Goal: Feedback & Contribution: Submit feedback/report problem

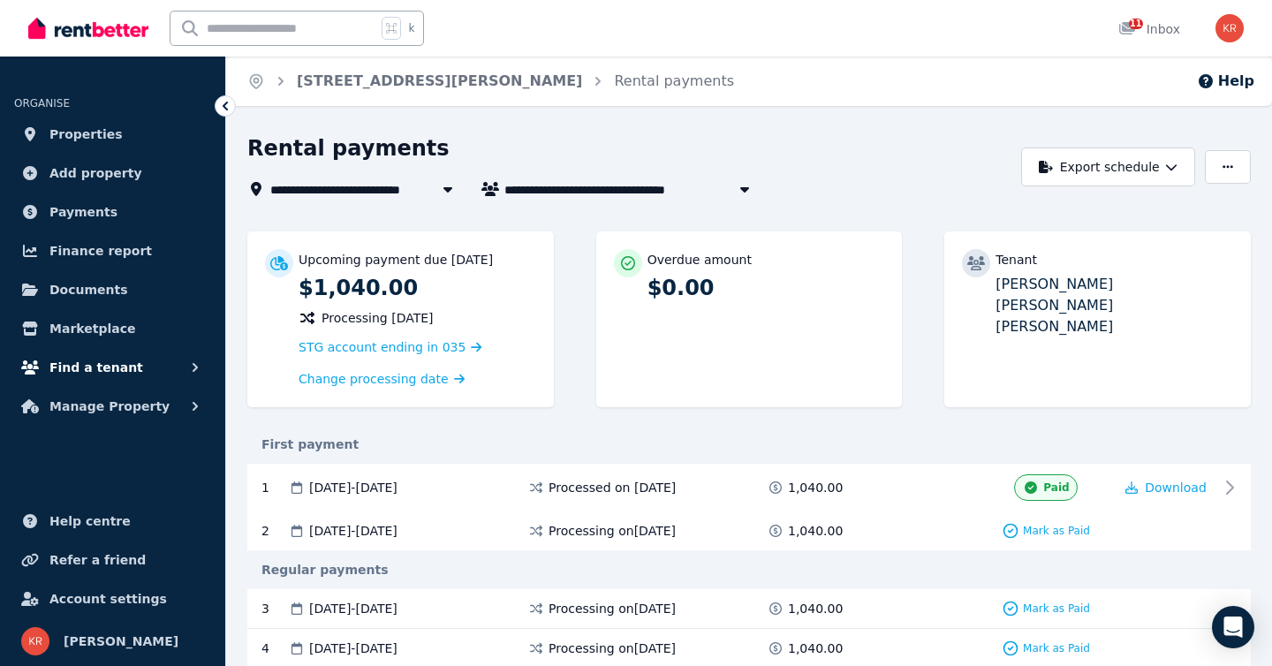
scroll to position [10, 0]
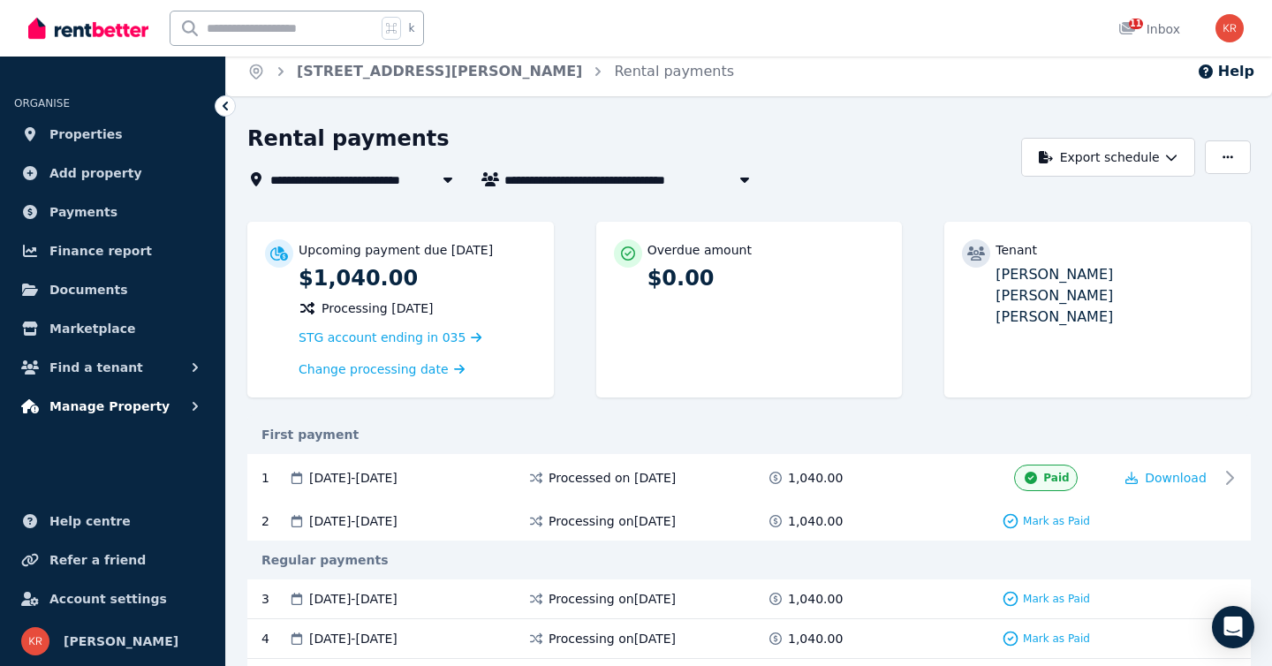
click at [94, 406] on span "Manage Property" at bounding box center [109, 406] width 120 height 21
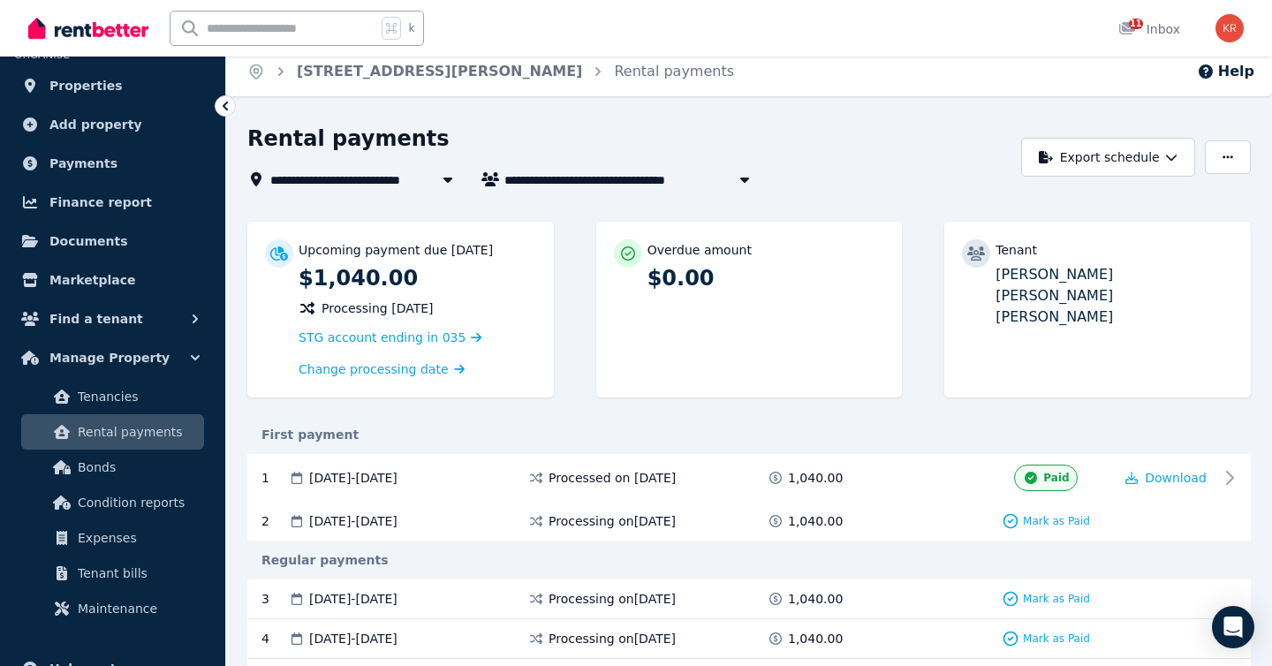
scroll to position [60, 0]
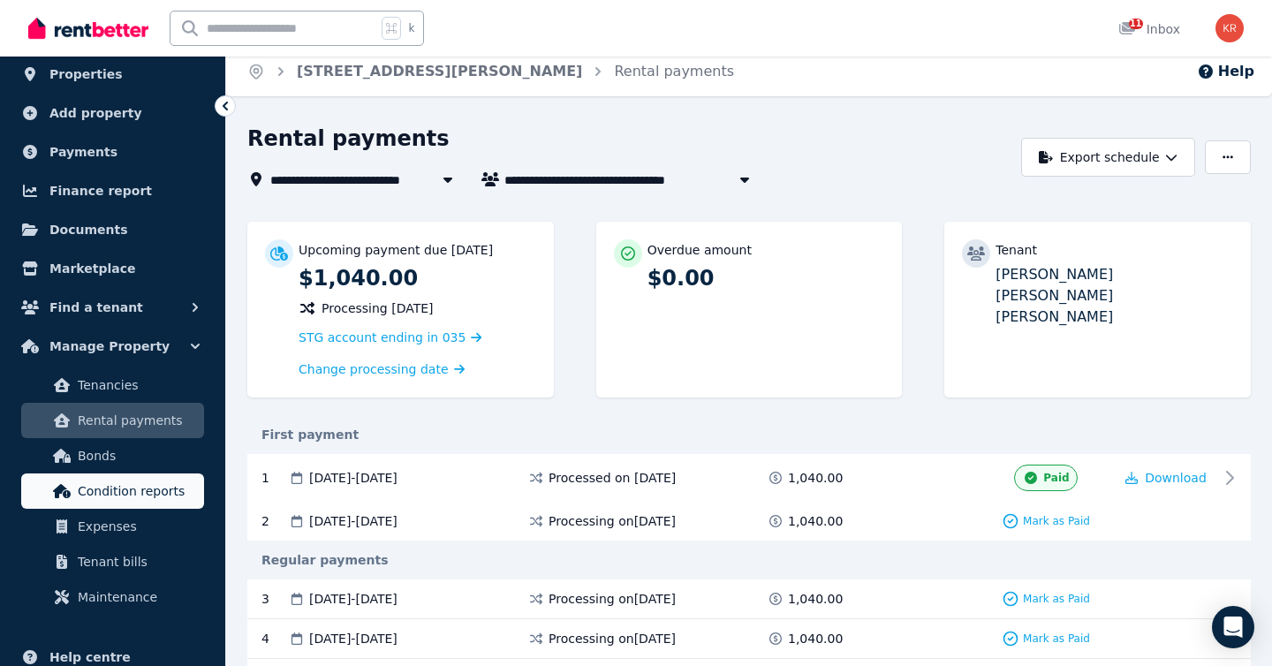
click at [104, 490] on span "Condition reports" at bounding box center [137, 491] width 119 height 21
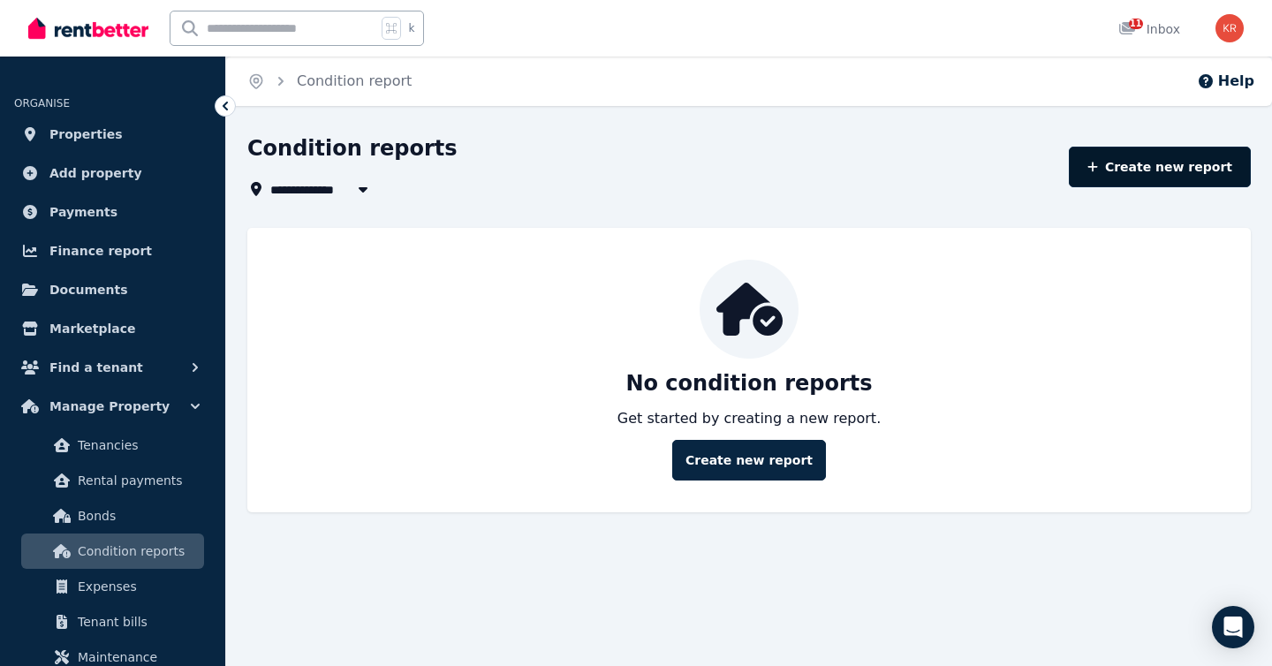
click at [1160, 170] on link "Create new report" at bounding box center [1160, 167] width 182 height 41
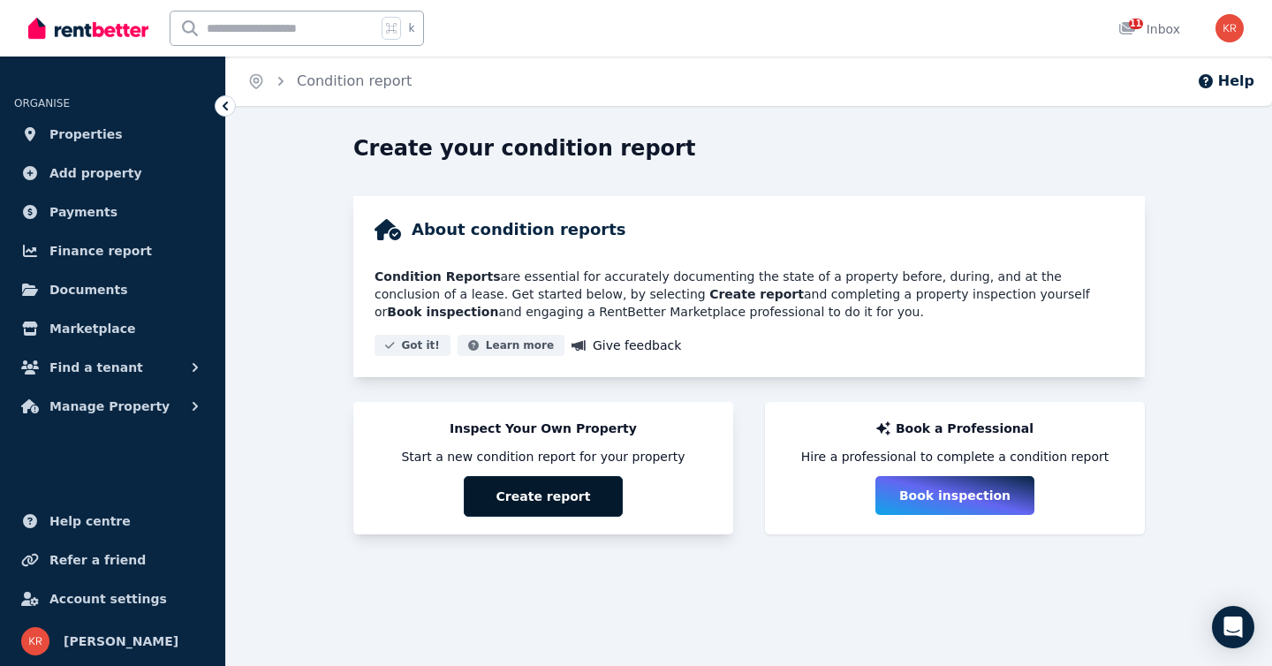
click at [565, 501] on button "Create report" at bounding box center [543, 496] width 159 height 41
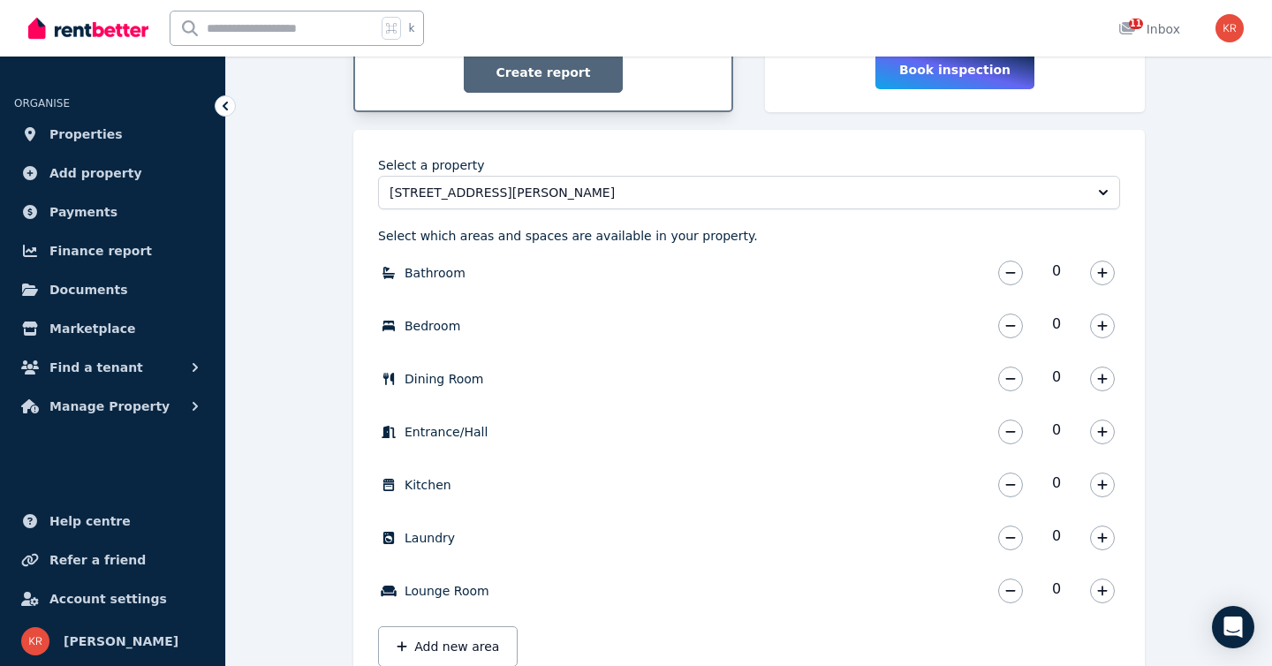
scroll to position [541, 0]
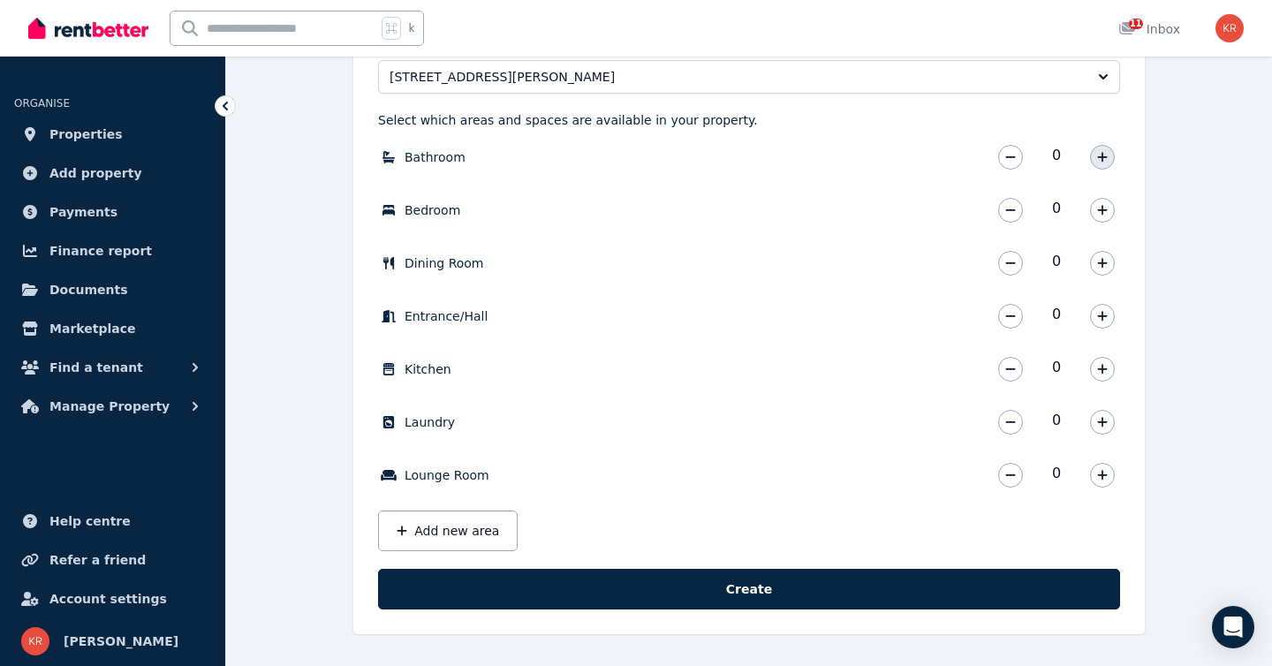
click at [1109, 160] on button "button" at bounding box center [1102, 157] width 25 height 25
click at [1103, 212] on icon "button" at bounding box center [1102, 210] width 11 height 12
click at [1107, 375] on button "button" at bounding box center [1102, 369] width 25 height 25
click at [1101, 481] on icon "button" at bounding box center [1102, 475] width 11 height 12
click at [452, 535] on button "Add new area" at bounding box center [448, 531] width 140 height 41
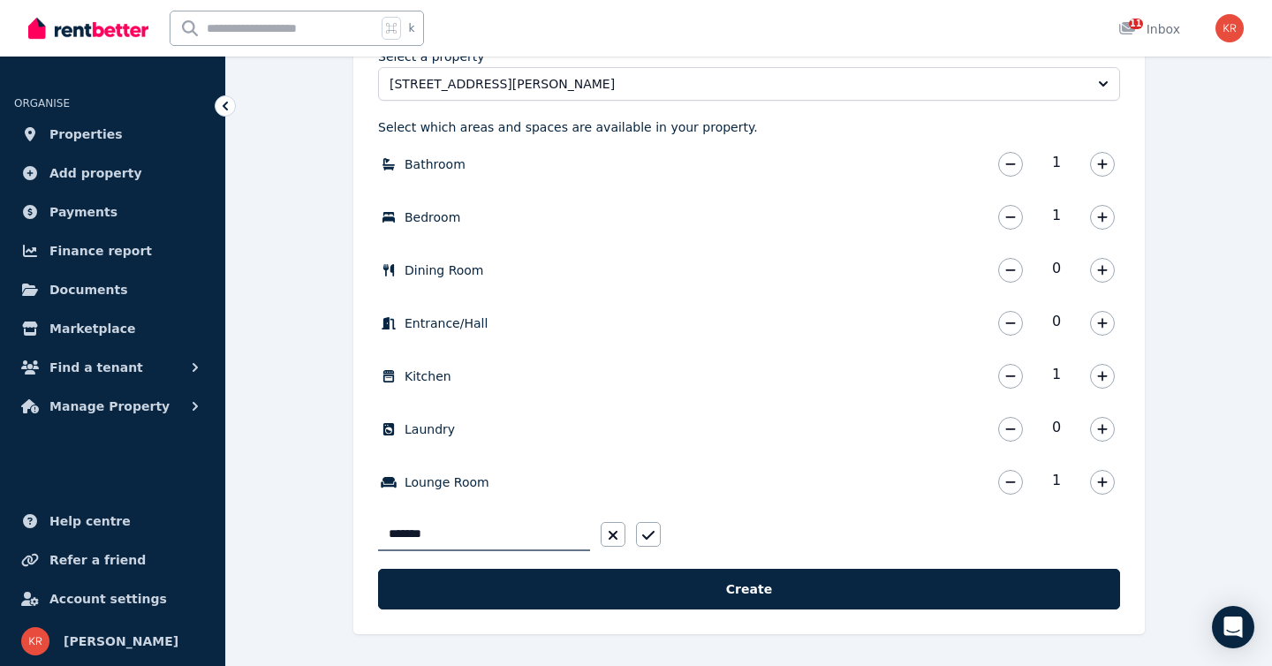
scroll to position [531, 0]
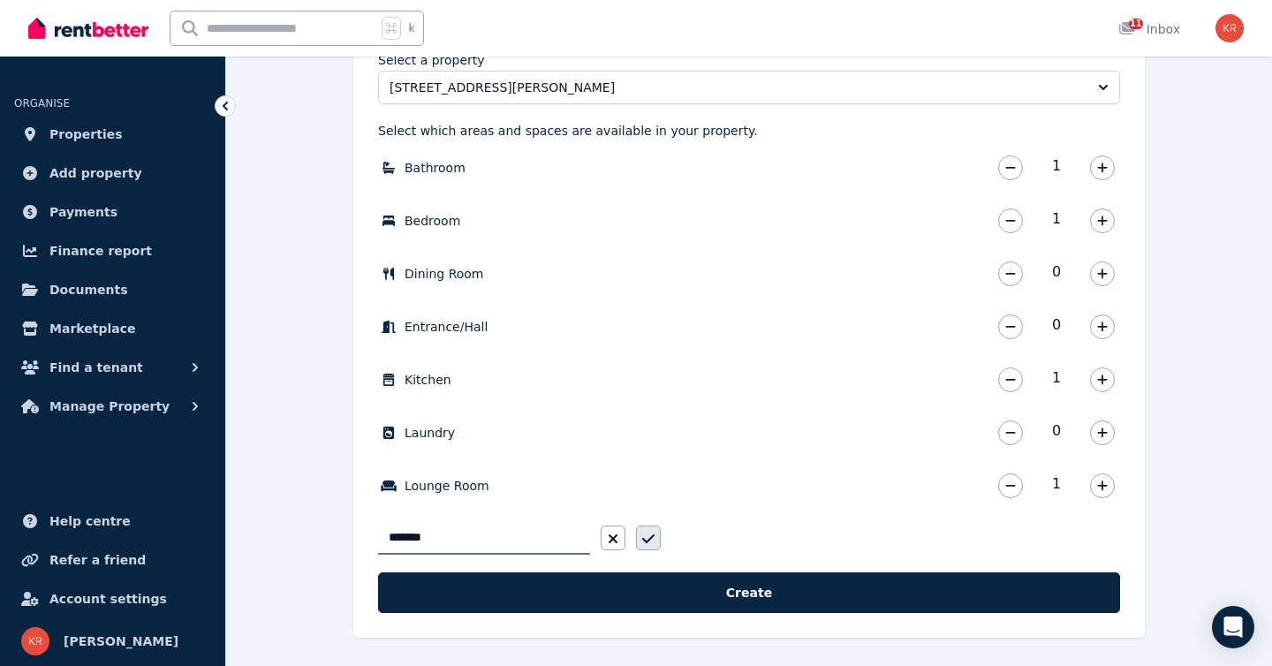
type input "*******"
click at [643, 537] on icon "button" at bounding box center [648, 539] width 12 height 14
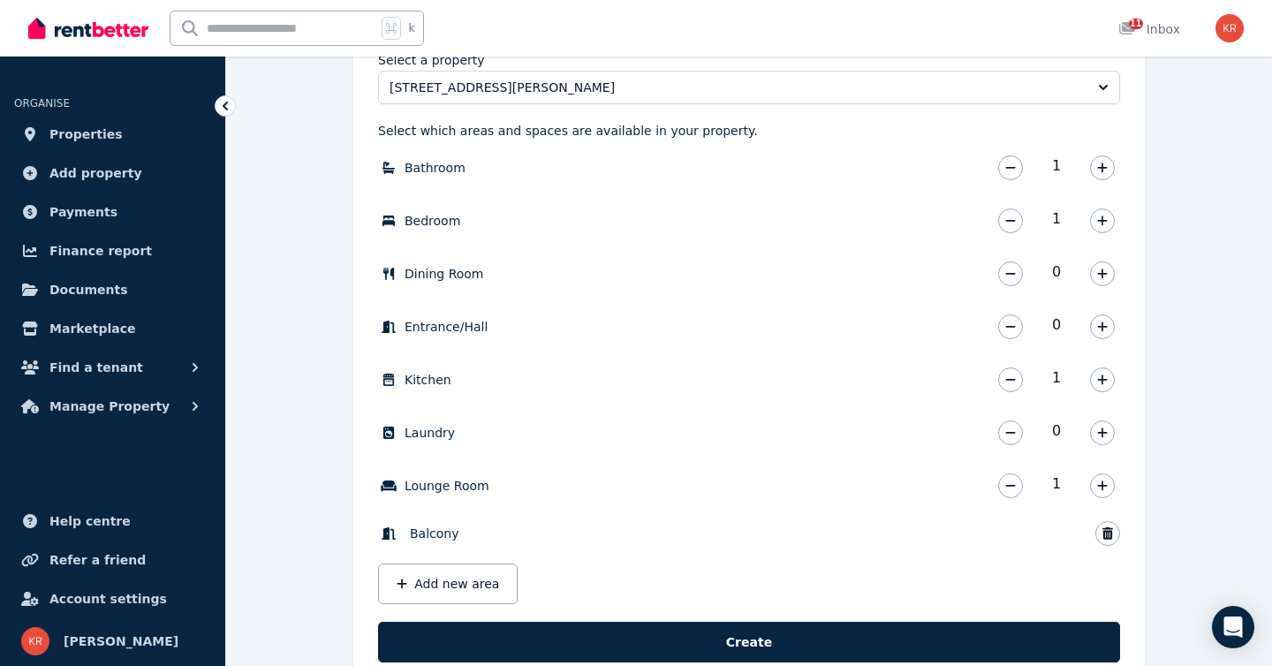
scroll to position [584, 0]
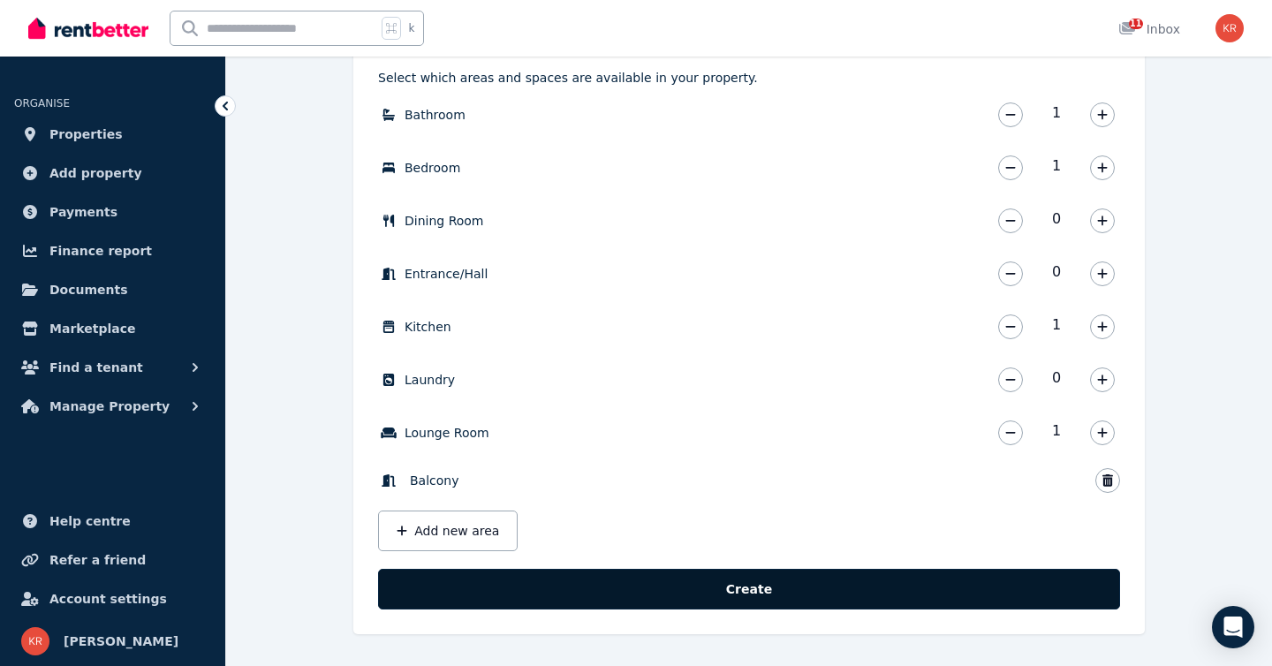
click at [738, 587] on button "Create" at bounding box center [749, 589] width 742 height 41
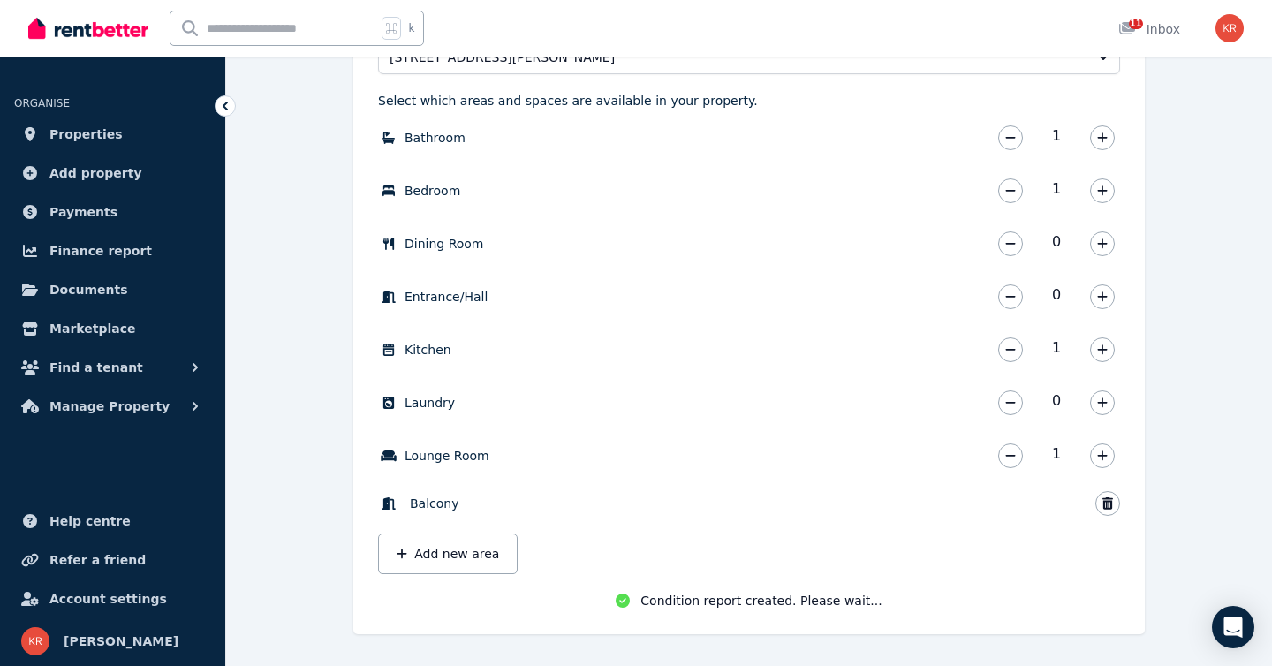
scroll to position [561, 0]
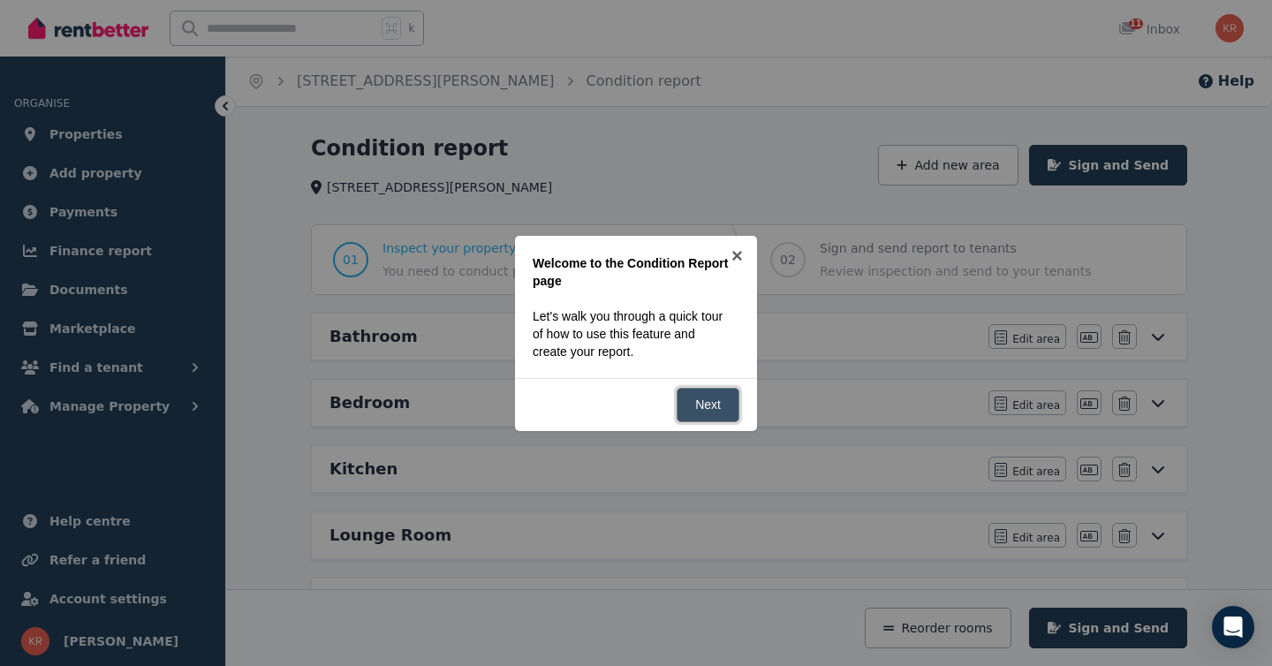
click at [700, 399] on link "Next" at bounding box center [708, 405] width 63 height 34
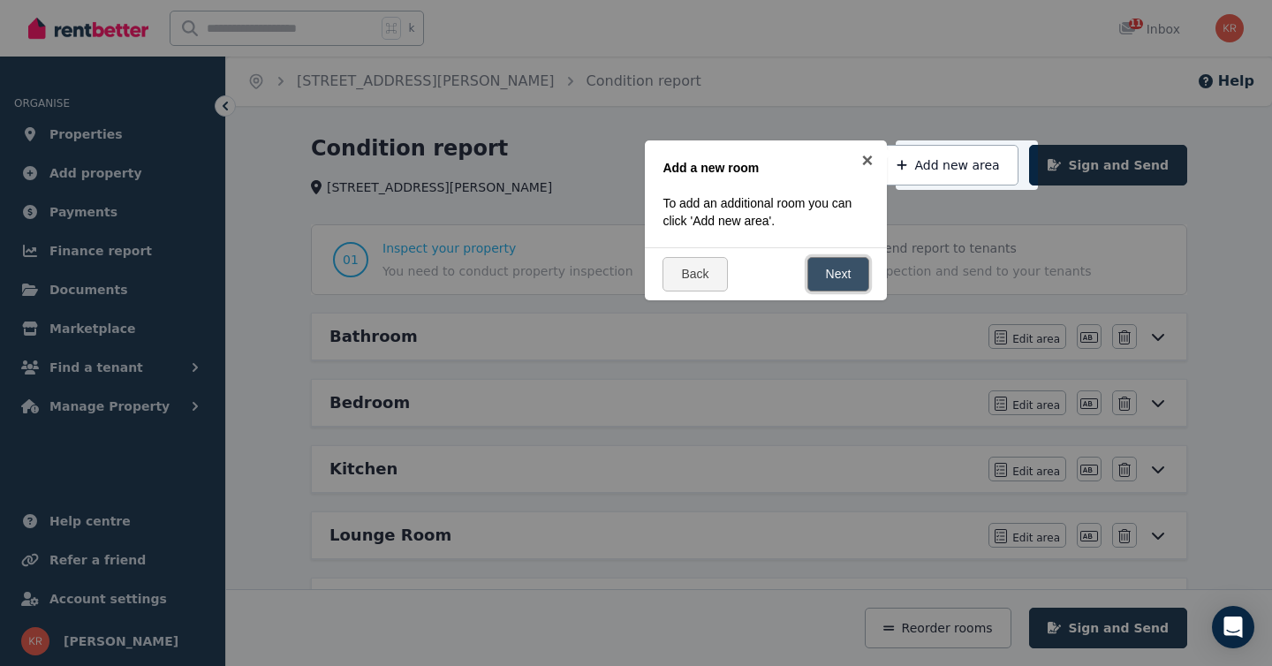
click at [842, 278] on link "Next" at bounding box center [838, 274] width 63 height 34
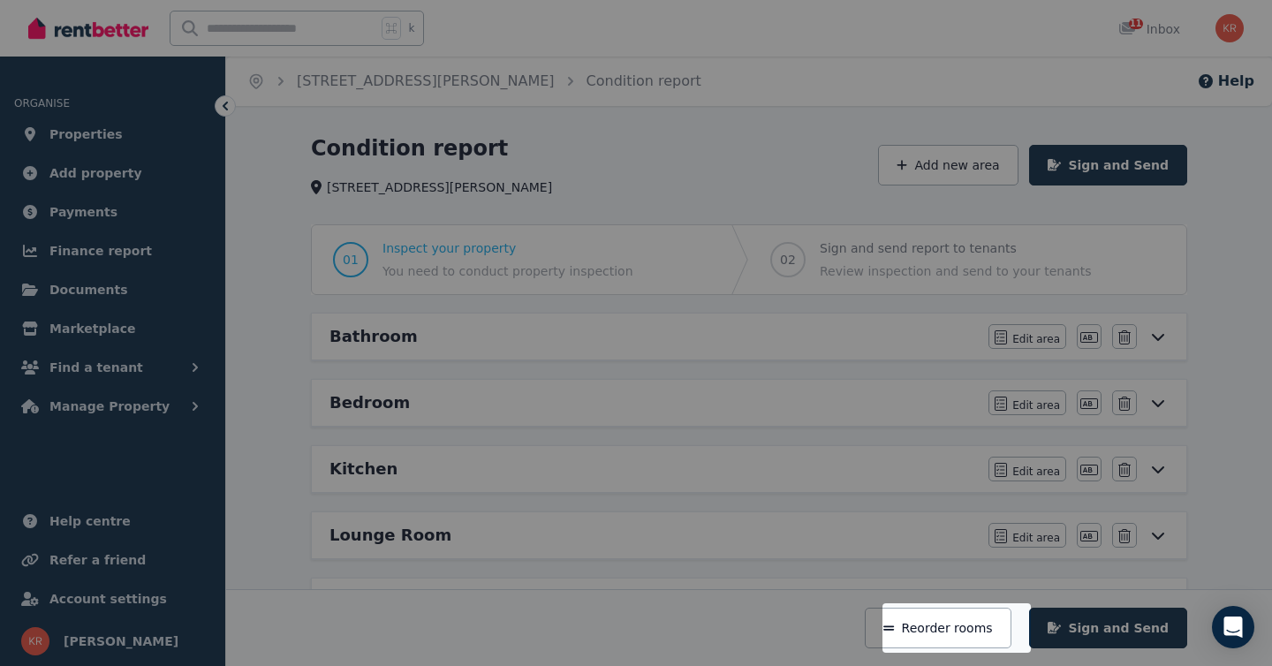
scroll to position [322, 0]
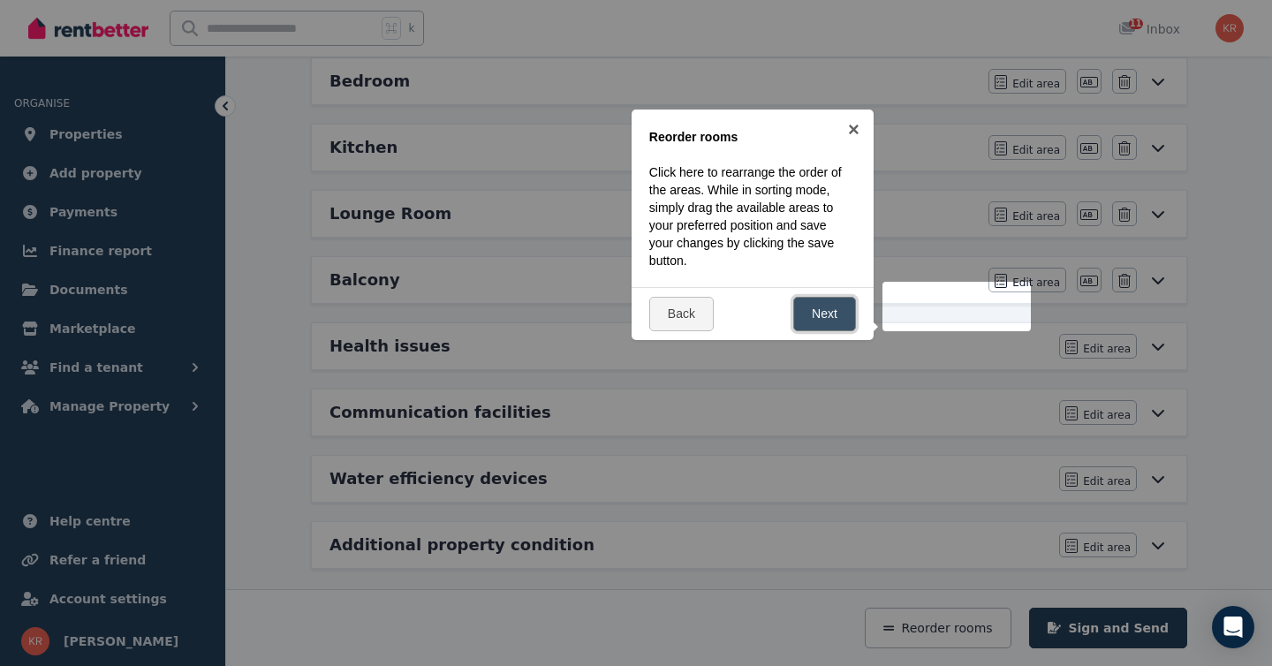
click at [836, 314] on link "Next" at bounding box center [824, 314] width 63 height 34
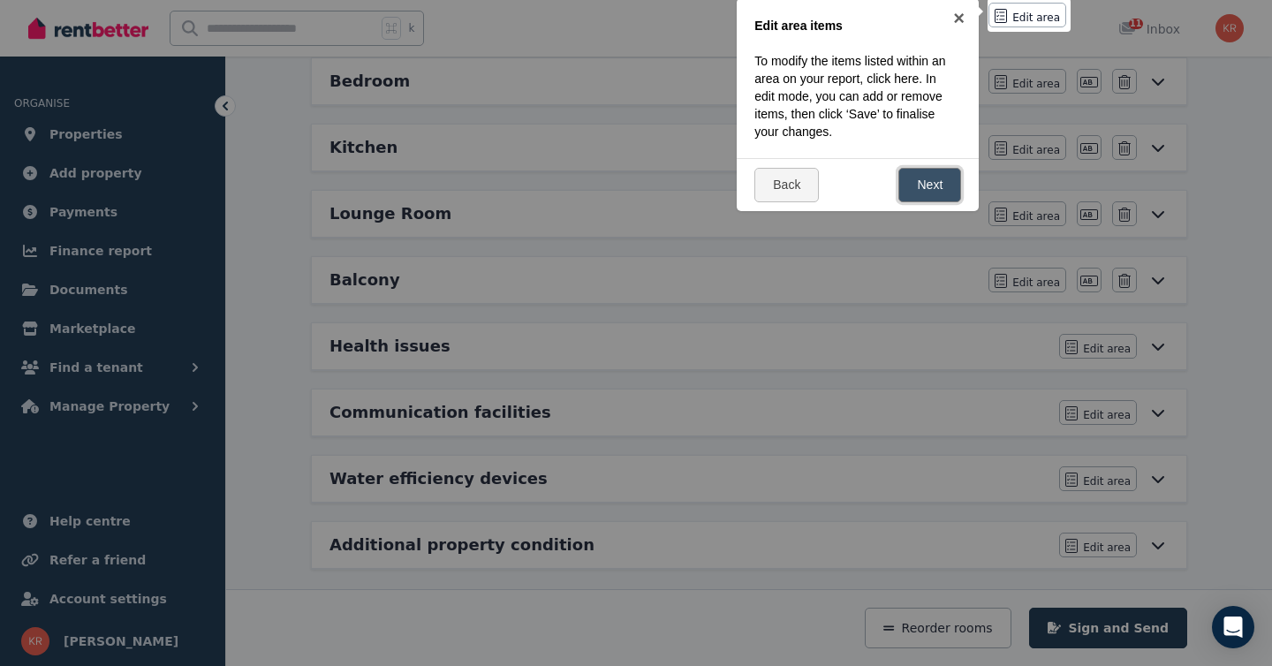
click at [928, 181] on link "Next" at bounding box center [929, 185] width 63 height 34
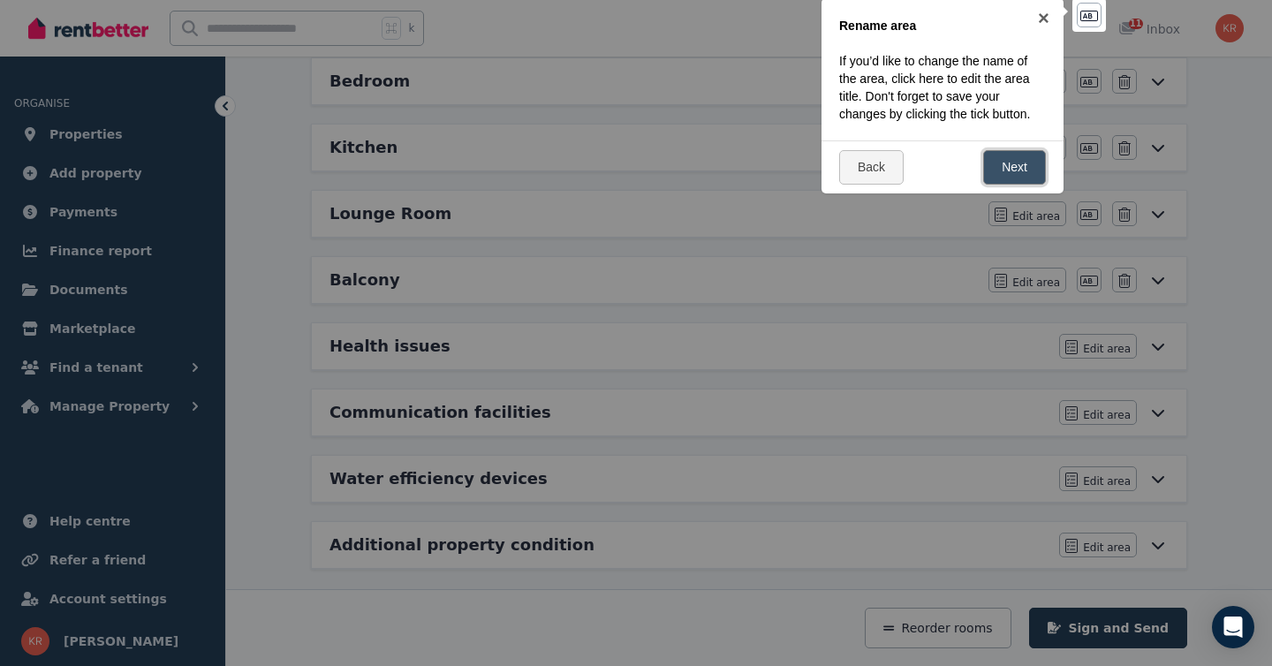
click at [1021, 165] on link "Next" at bounding box center [1014, 167] width 63 height 34
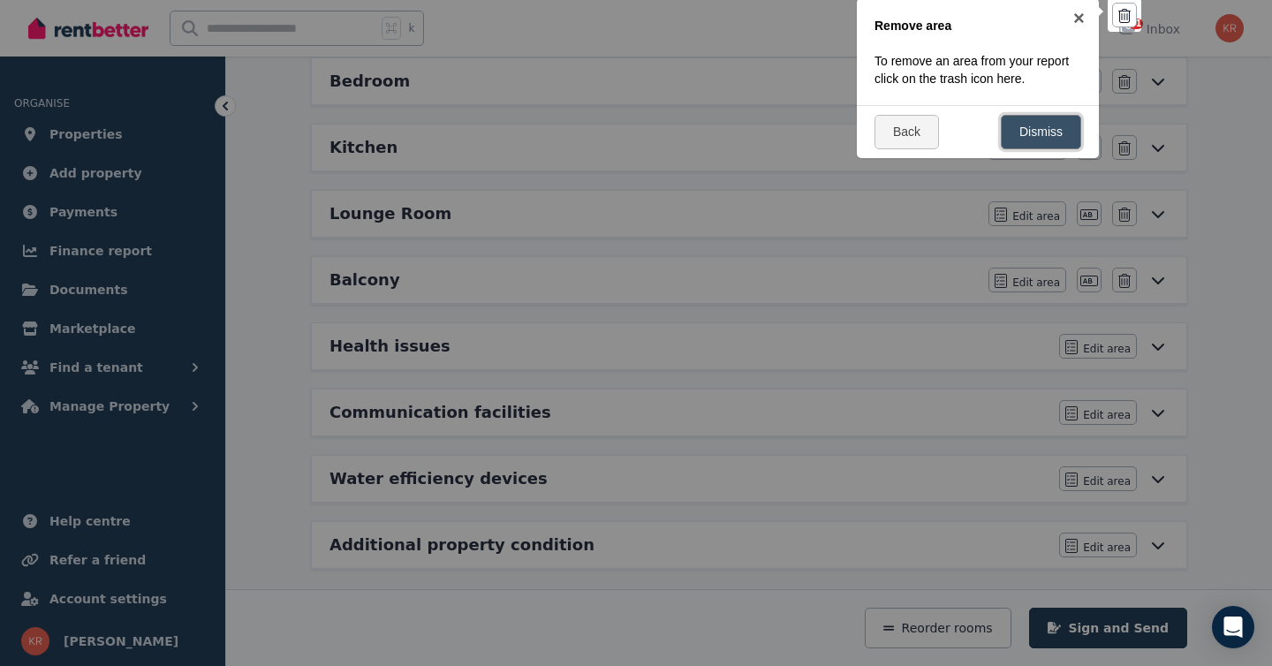
click at [1041, 134] on link "Dismiss" at bounding box center [1041, 132] width 80 height 34
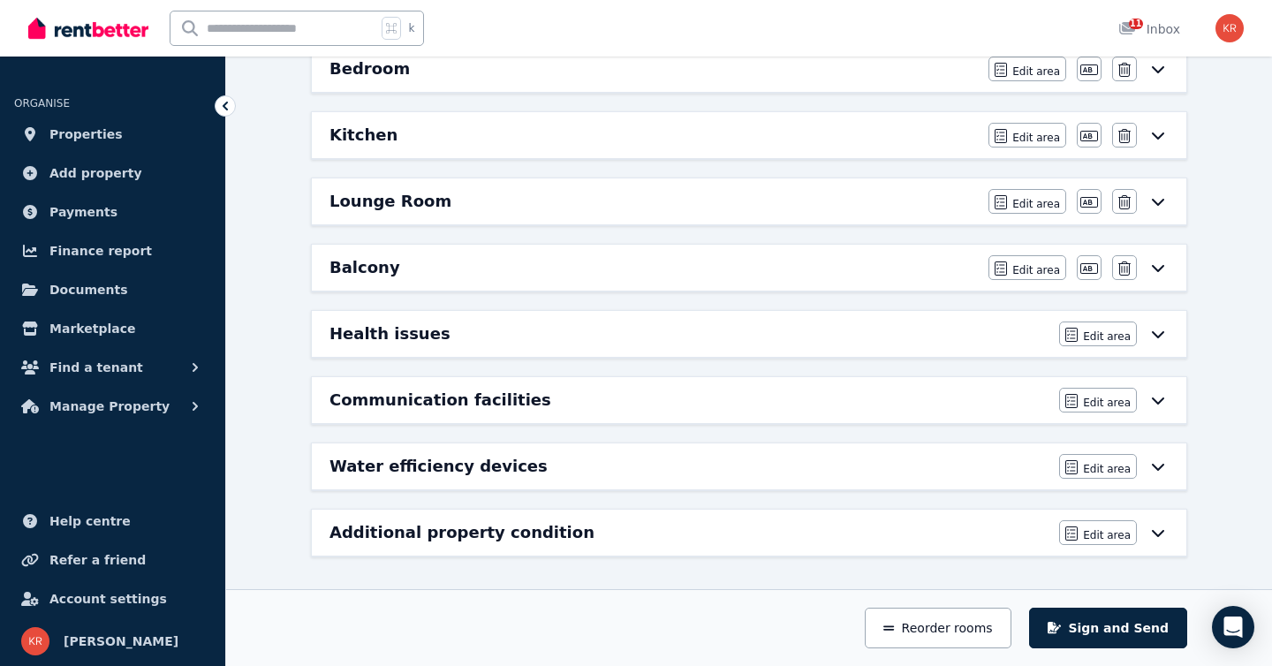
scroll to position [0, 0]
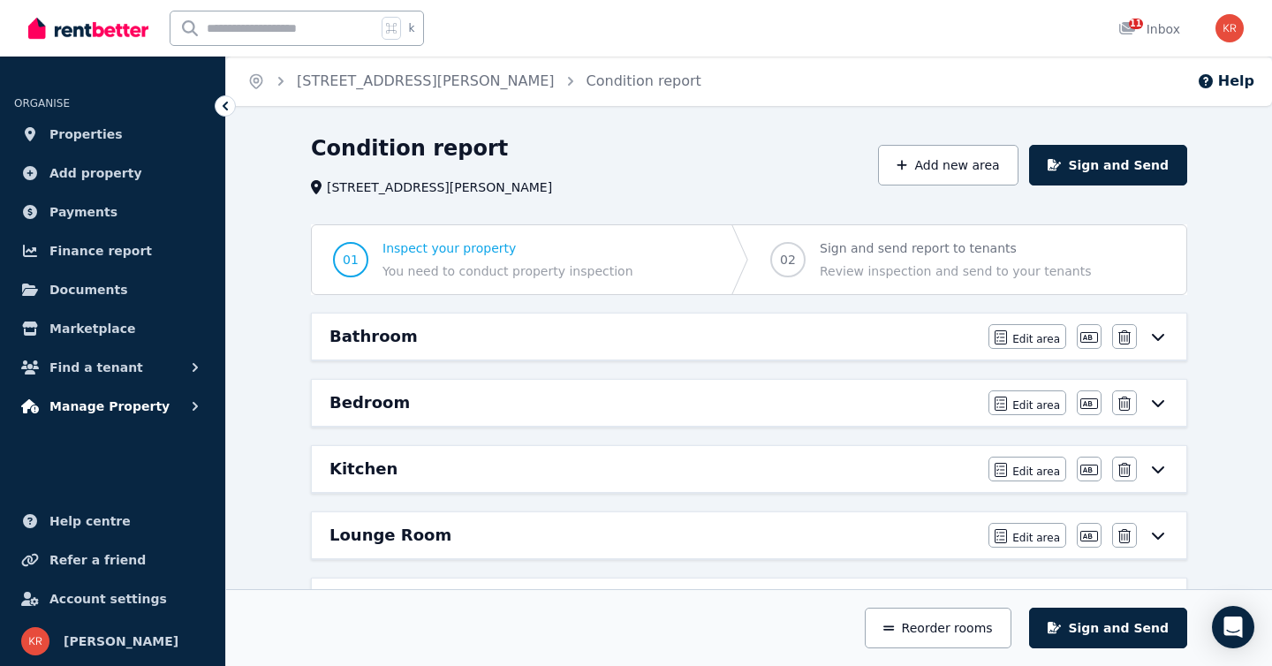
click at [123, 408] on span "Manage Property" at bounding box center [109, 406] width 120 height 21
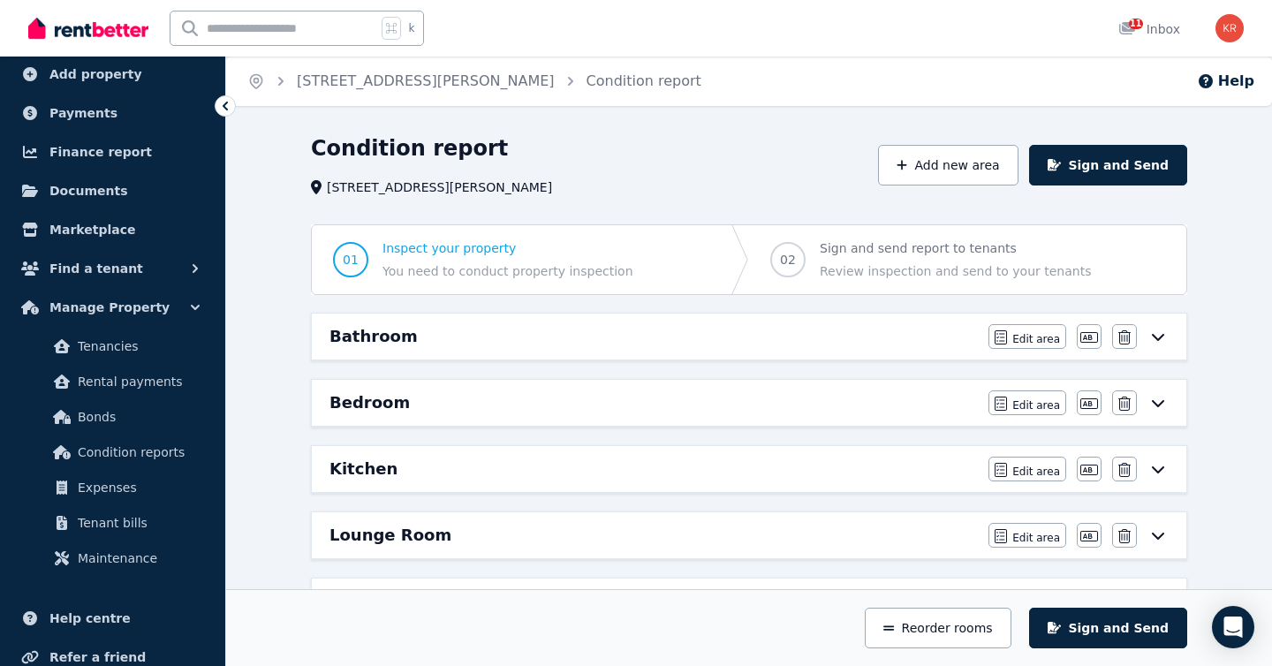
click at [1162, 337] on icon at bounding box center [1158, 337] width 12 height 7
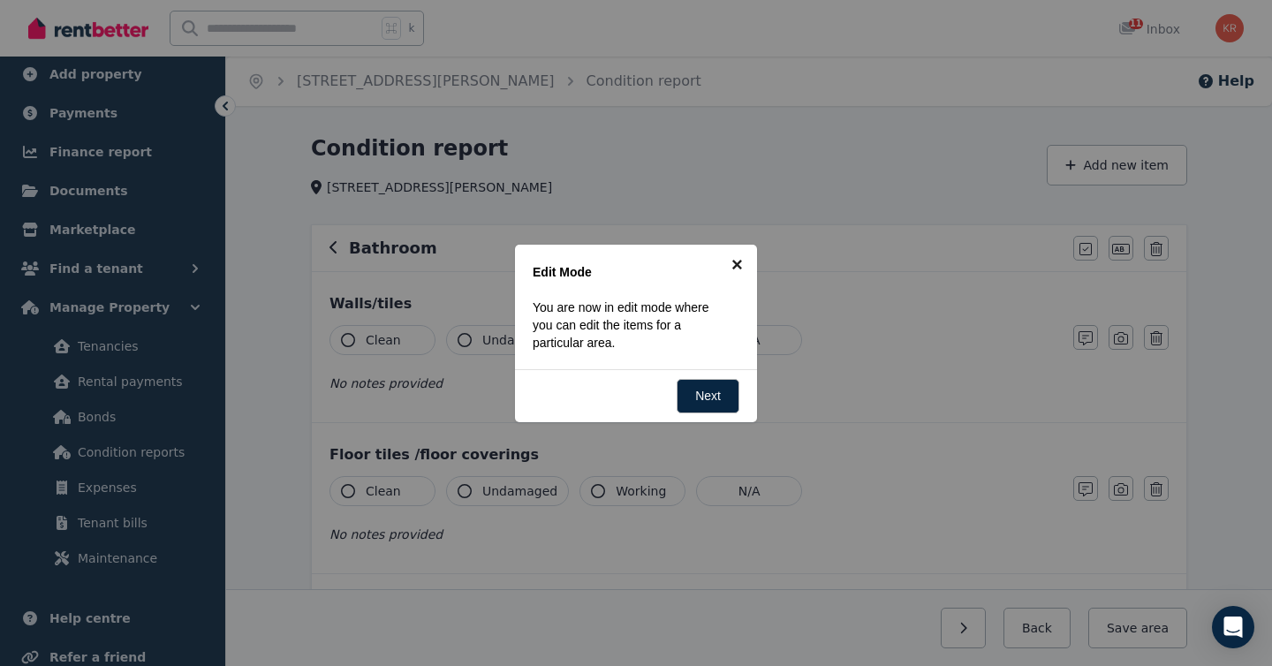
click at [738, 261] on link "×" at bounding box center [737, 265] width 40 height 40
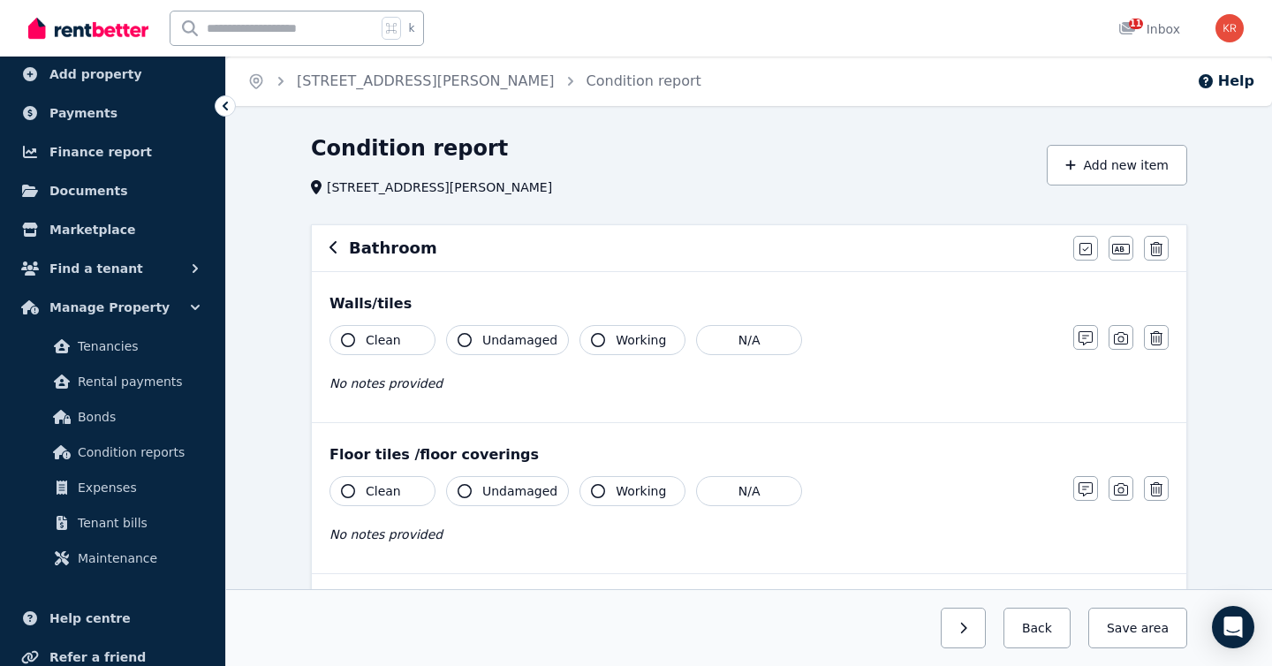
scroll to position [9, 0]
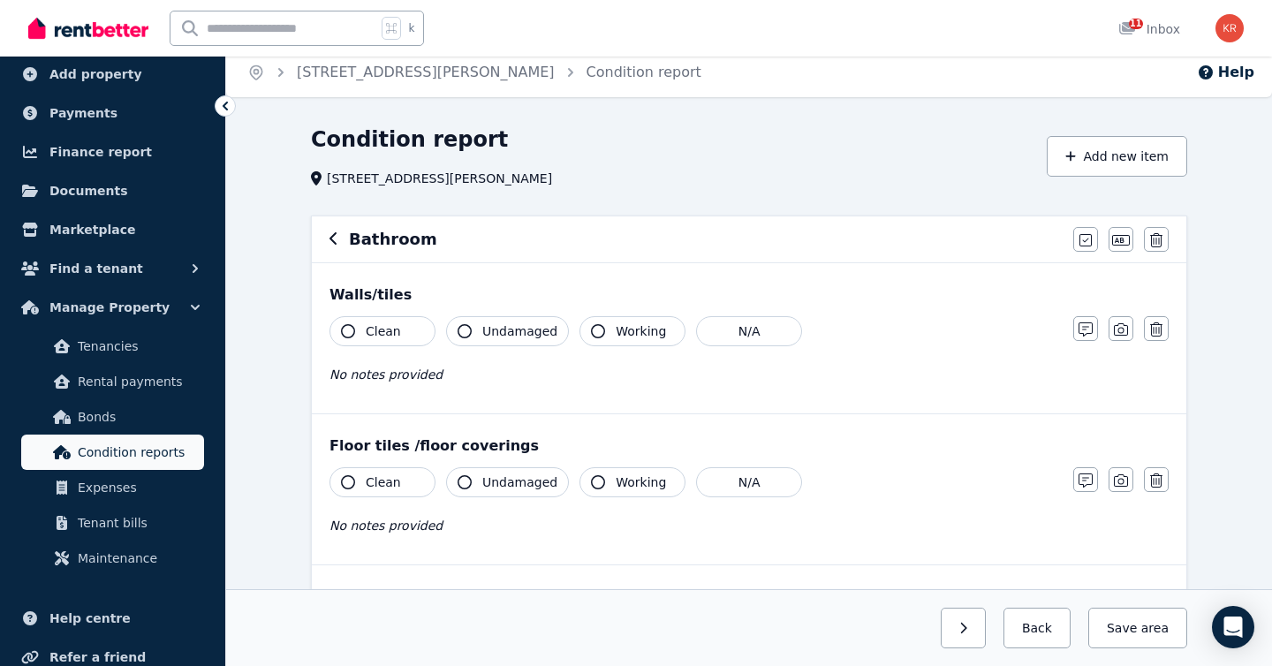
click at [144, 450] on span "Condition reports" at bounding box center [137, 452] width 119 height 21
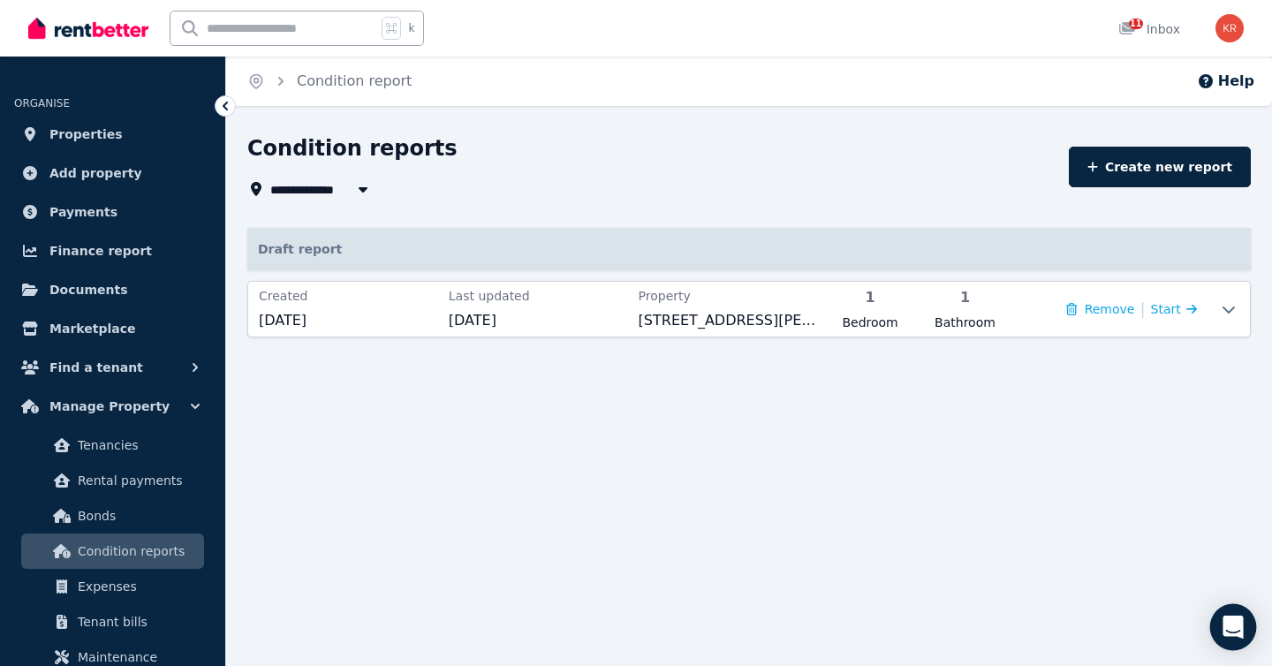
click at [1234, 625] on icon "Open Intercom Messenger" at bounding box center [1233, 627] width 20 height 23
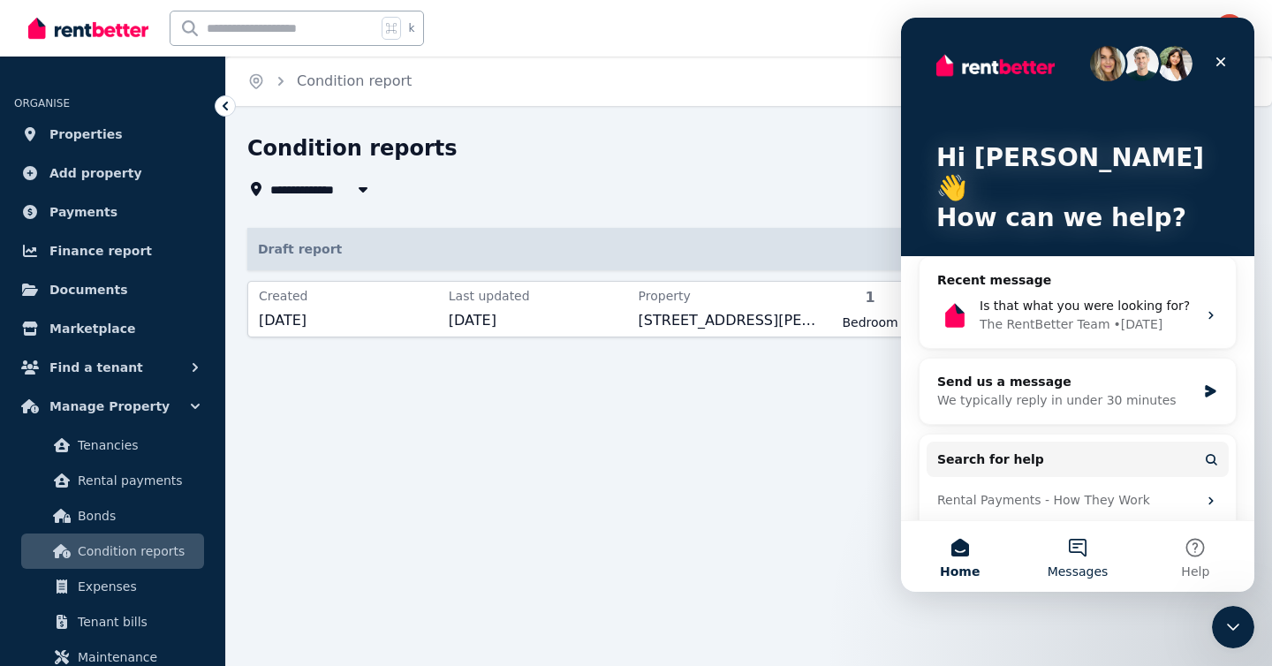
click at [1079, 544] on button "Messages" at bounding box center [1076, 556] width 117 height 71
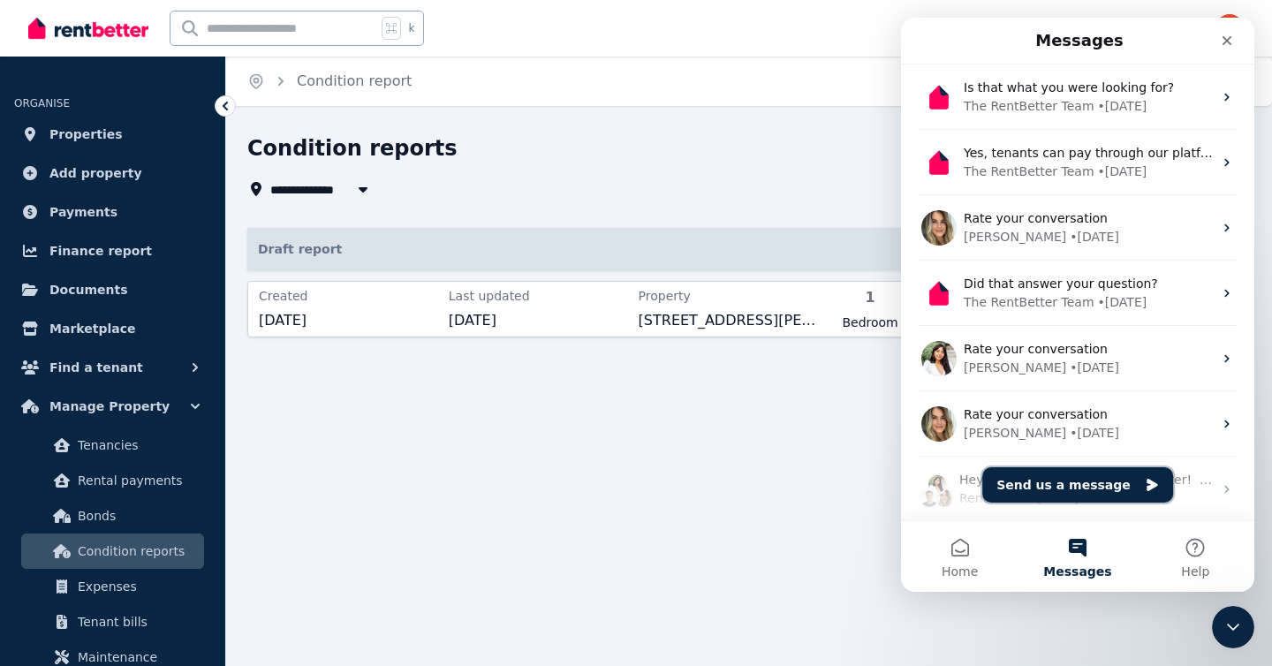
click at [1080, 483] on button "Send us a message" at bounding box center [1077, 484] width 191 height 35
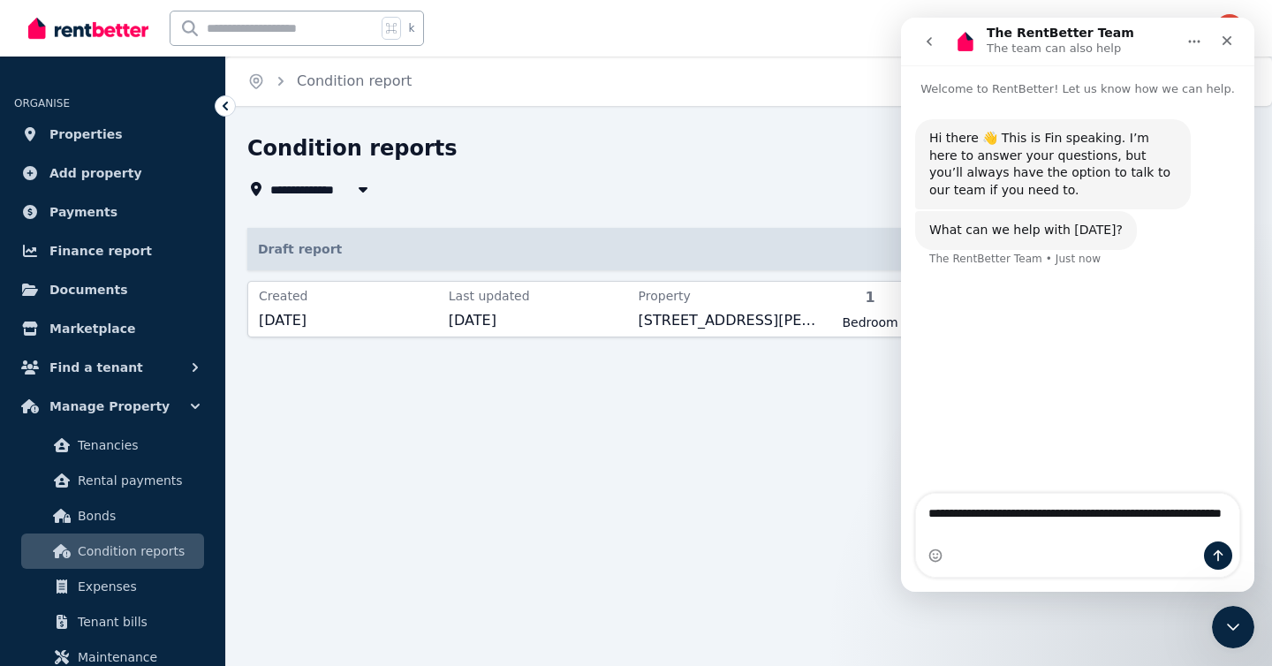
type textarea "**********"
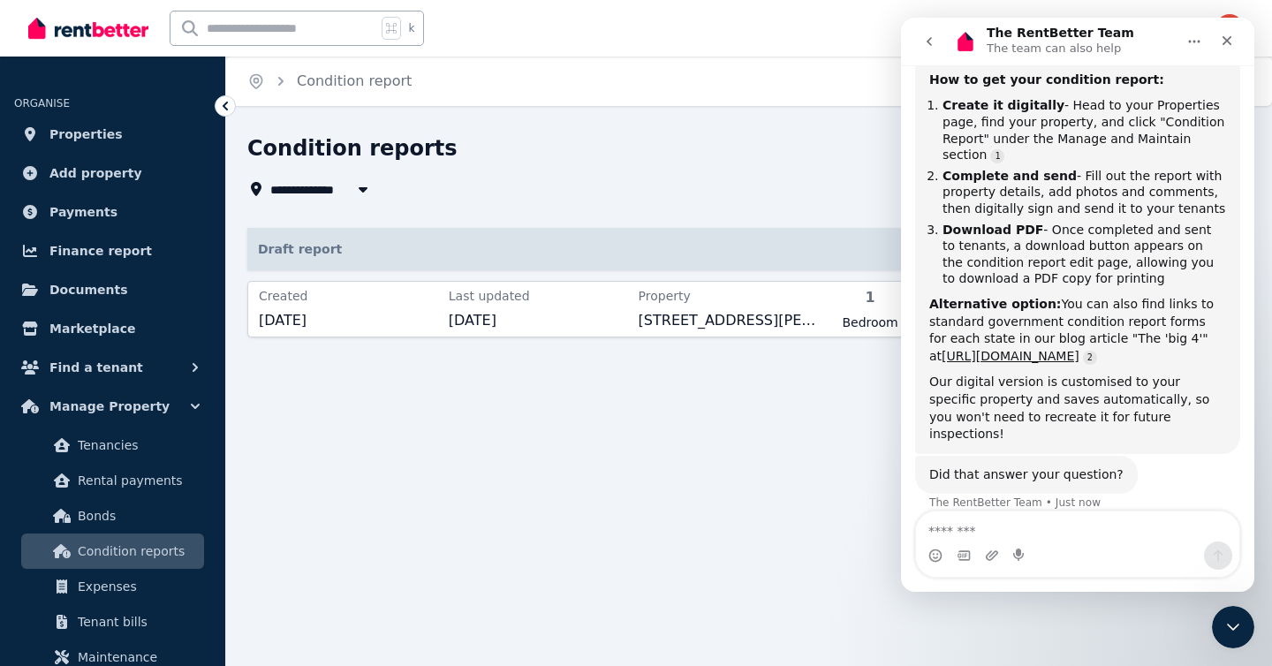
scroll to position [412, 0]
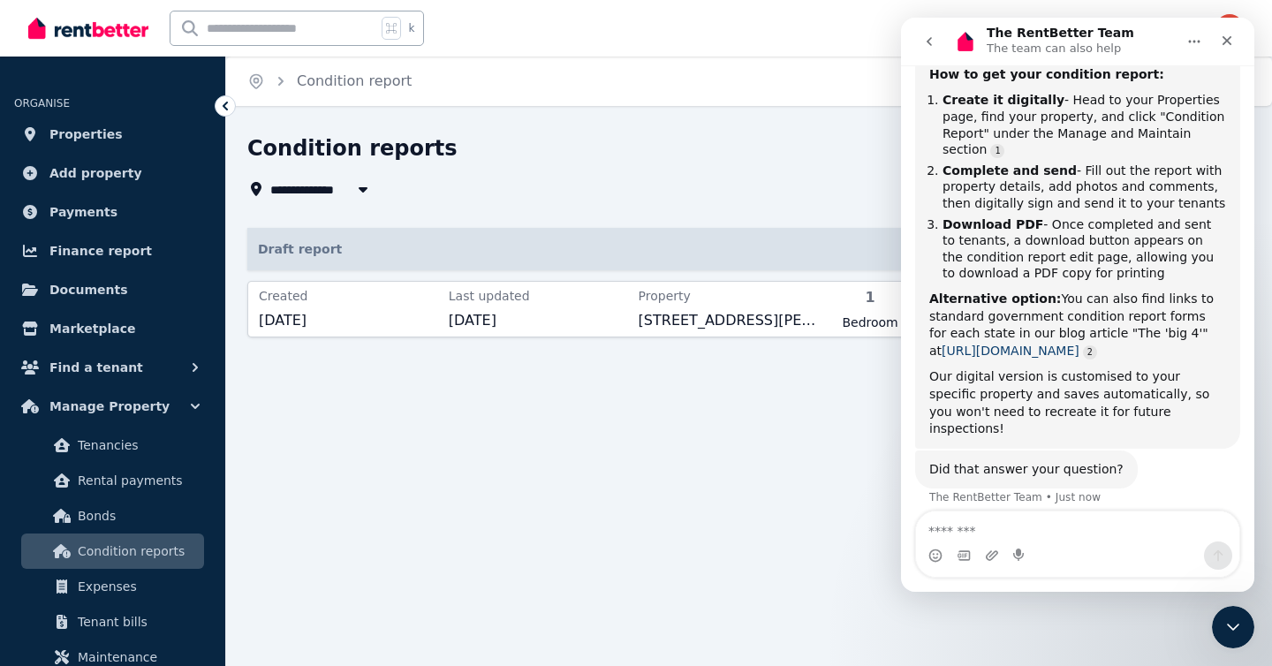
click at [1052, 351] on link "[URL][DOMAIN_NAME]" at bounding box center [1011, 351] width 138 height 14
